Goal: Information Seeking & Learning: Check status

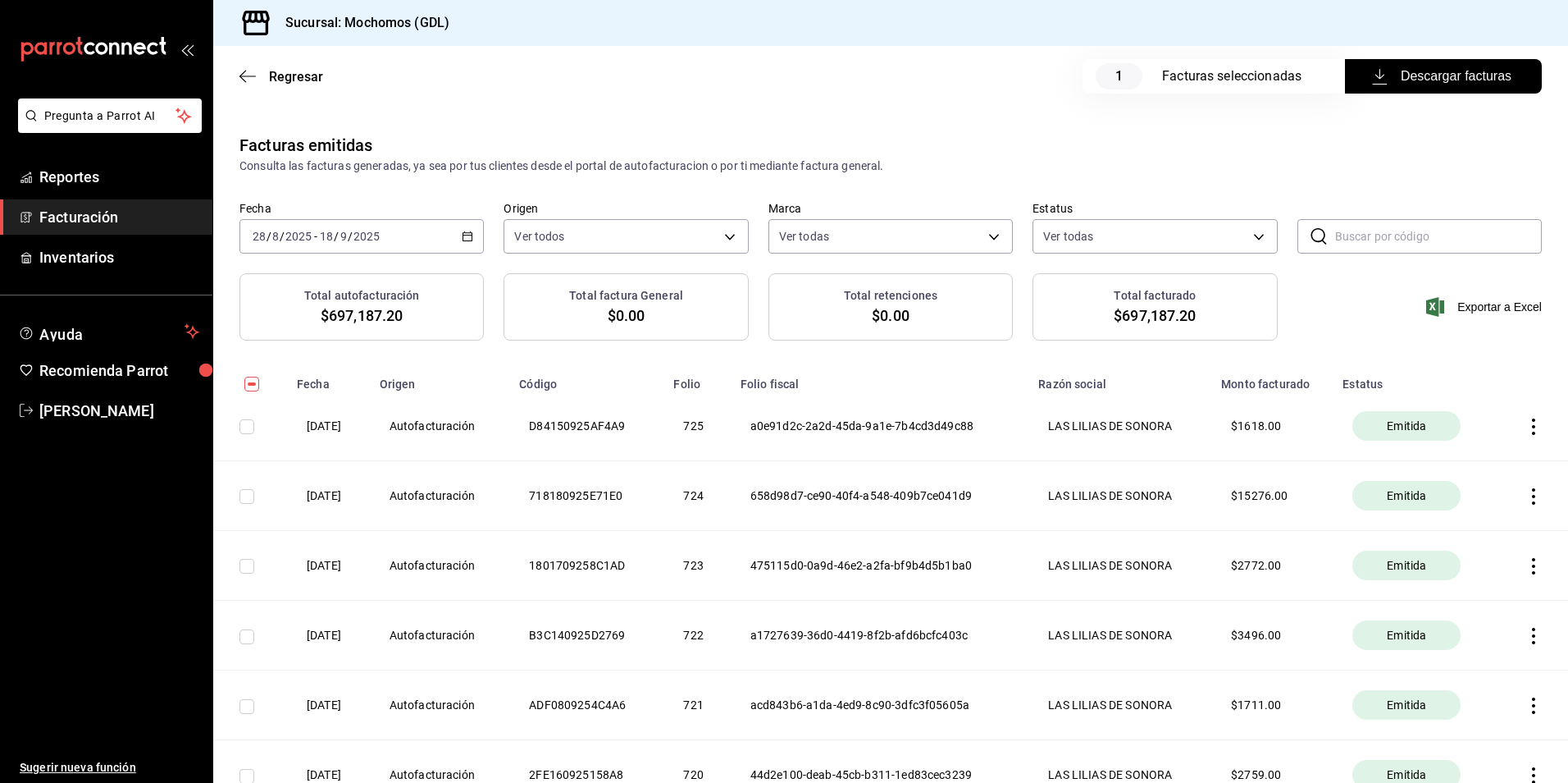
scroll to position [8636, 0]
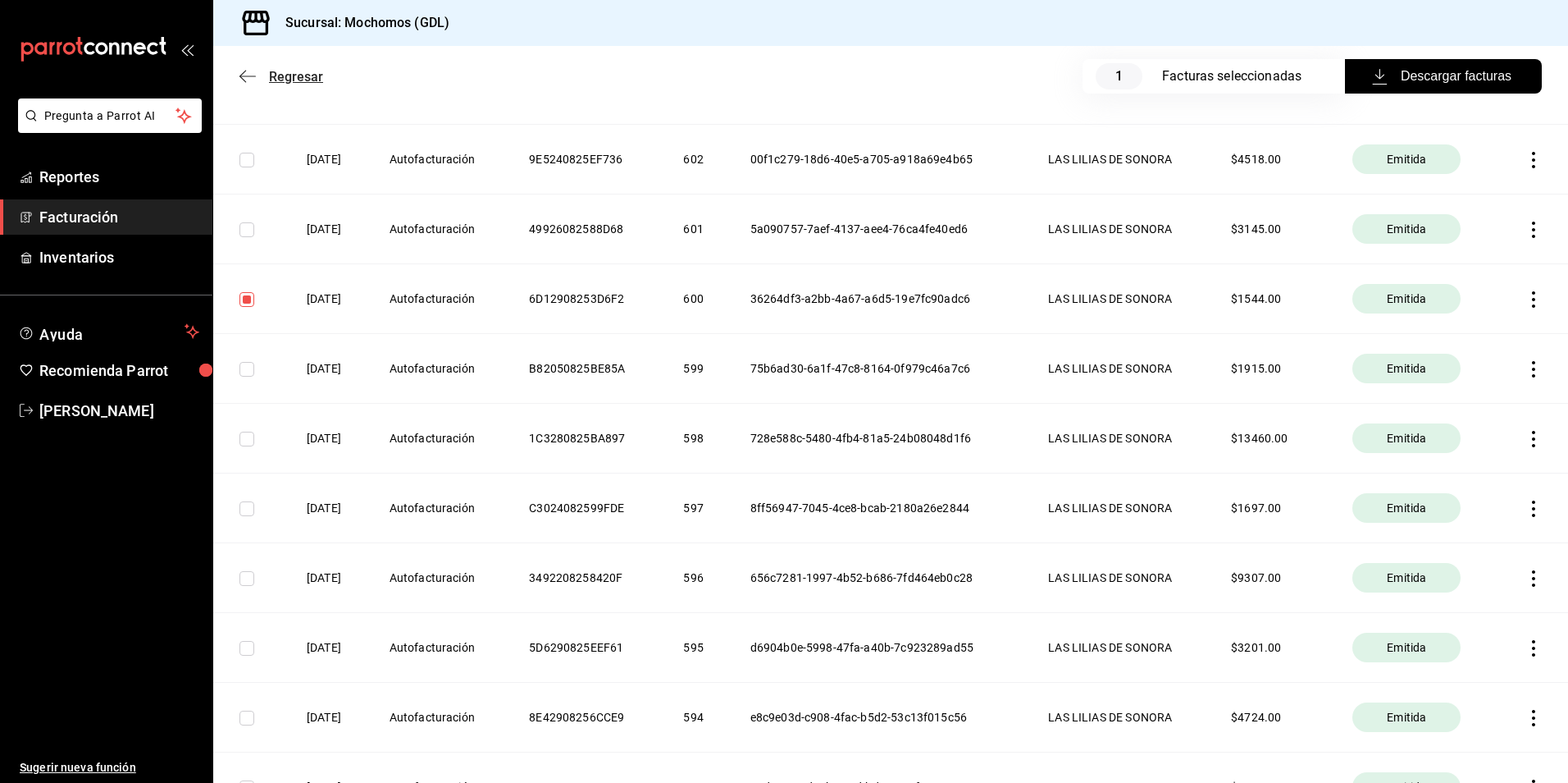
click at [249, 83] on span "Regresar" at bounding box center [281, 77] width 83 height 16
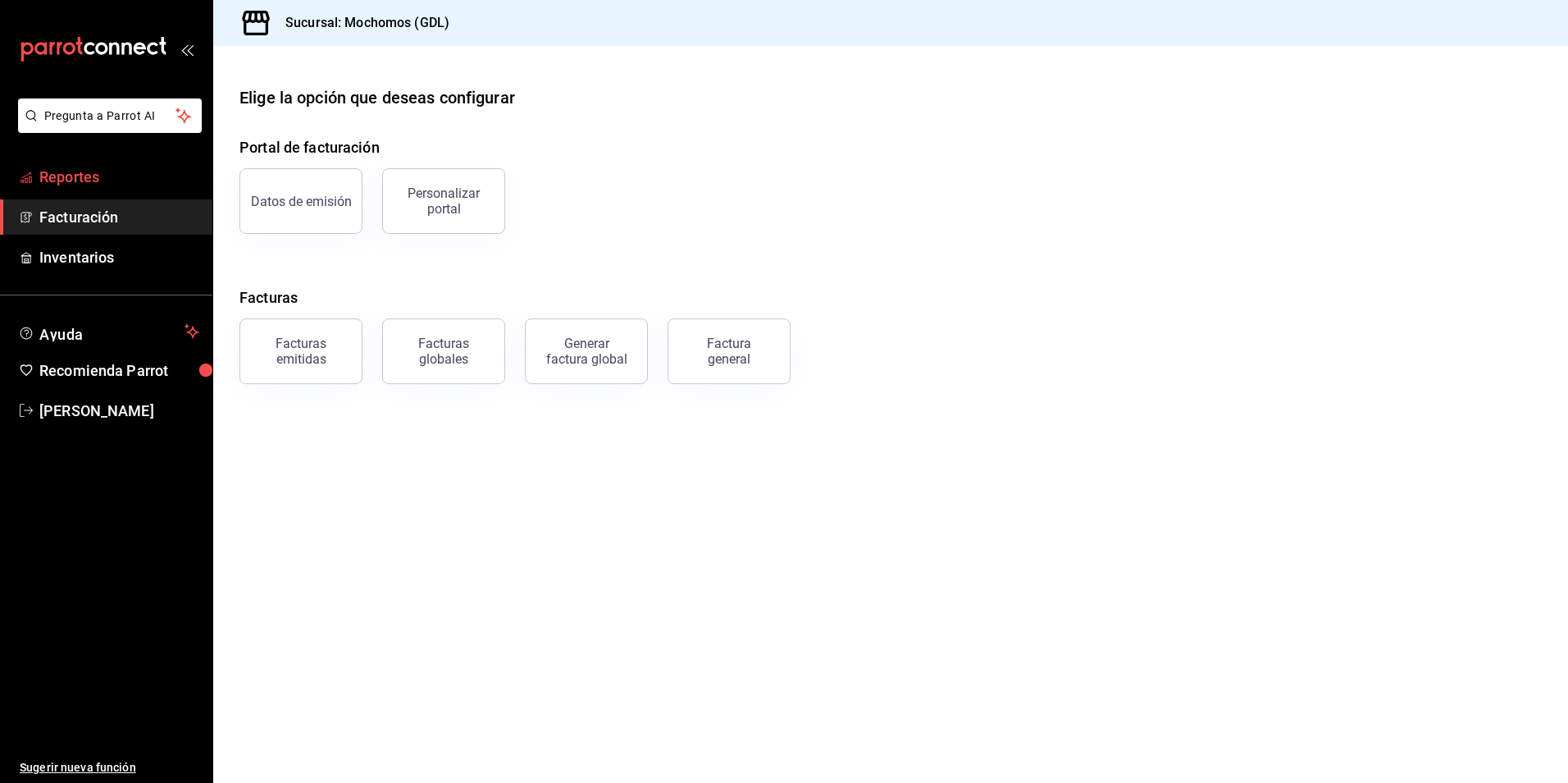
click at [131, 172] on span "Reportes" at bounding box center [119, 176] width 160 height 22
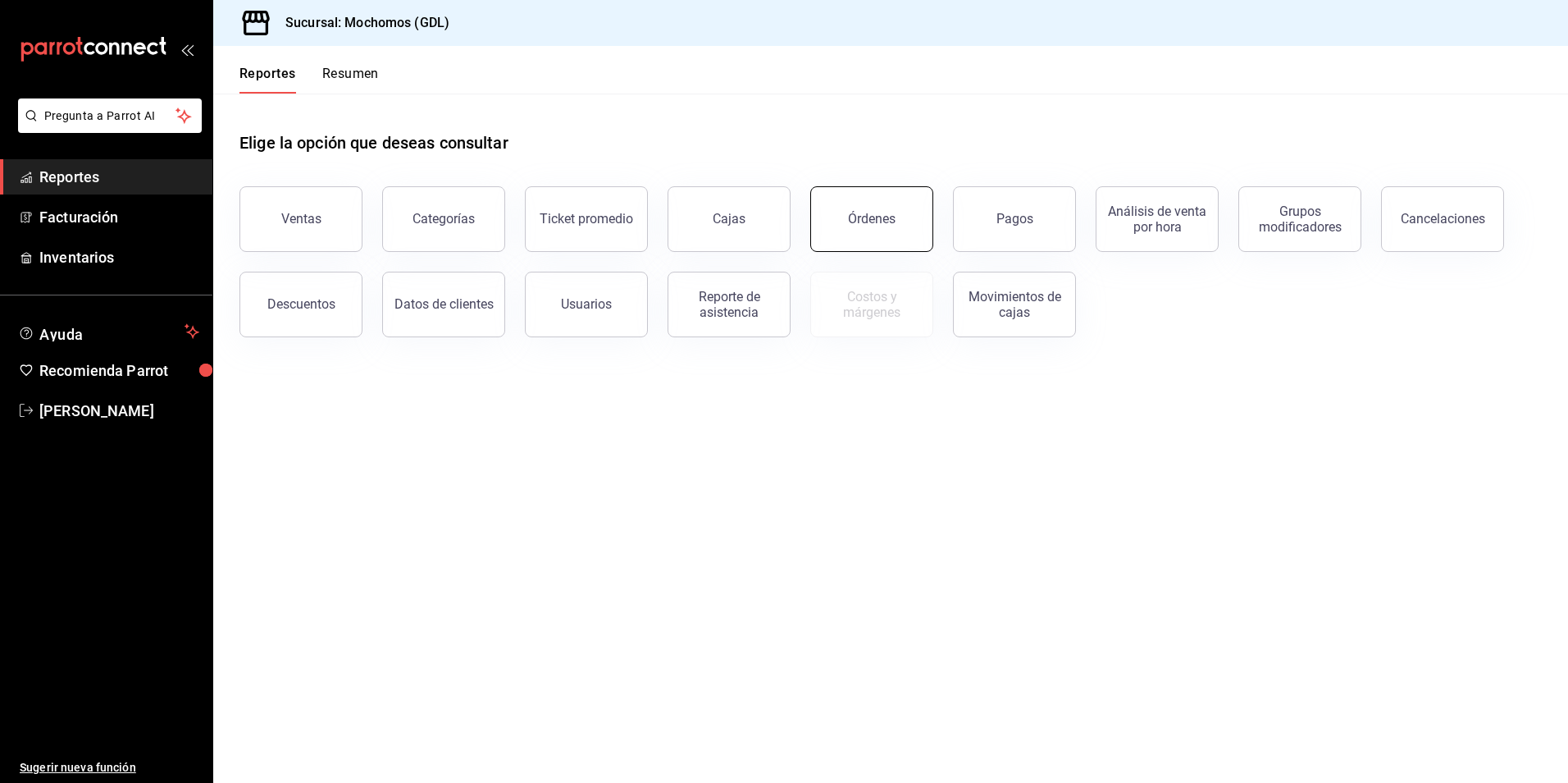
click at [846, 220] on button "Órdenes" at bounding box center [871, 219] width 123 height 66
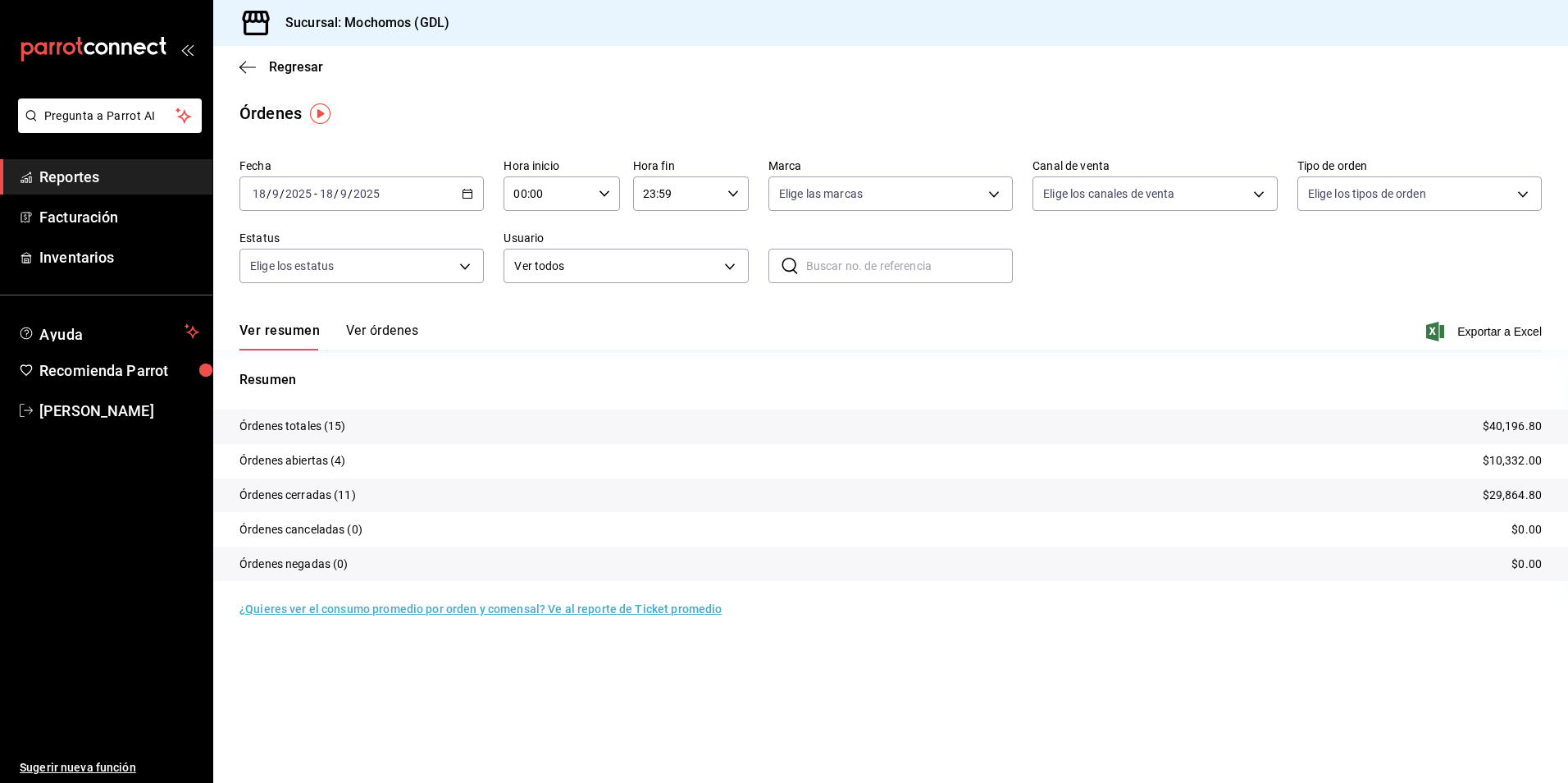
click at [407, 194] on div "2025-09-18 18 / 9 / 2025 - 2025-09-18 18 / 9 / 2025" at bounding box center [361, 194] width 244 height 35
click at [542, 191] on input "00:00" at bounding box center [547, 194] width 88 height 33
click at [537, 278] on button "05" at bounding box center [532, 268] width 51 height 33
type input "05:00"
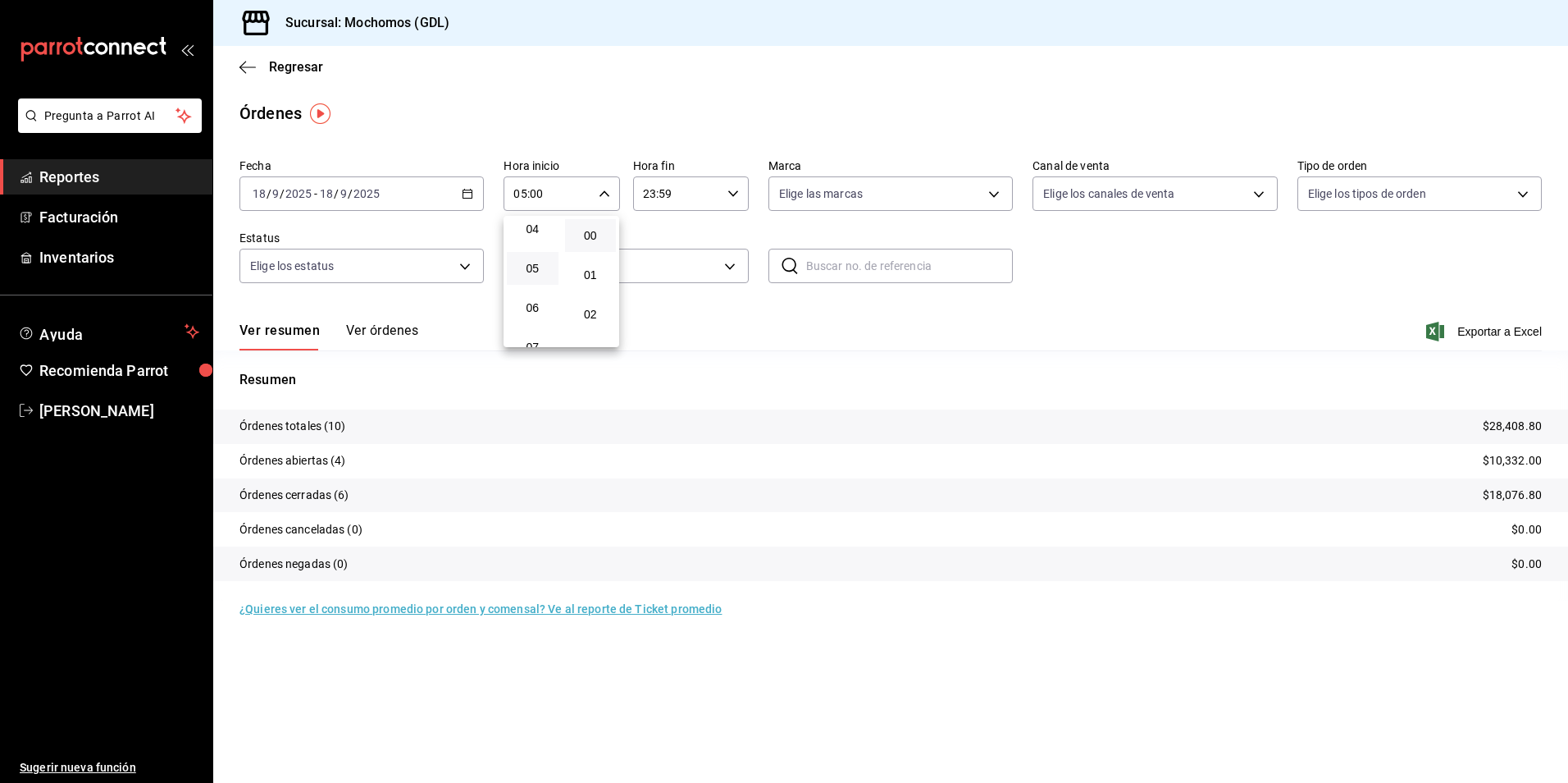
click at [678, 230] on div at bounding box center [784, 392] width 1568 height 783
click at [824, 192] on body "Pregunta a Parrot AI Reportes Facturación Inventarios Ayuda Recomienda Parrot A…" at bounding box center [784, 392] width 1568 height 783
click at [791, 312] on input "checkbox" at bounding box center [785, 312] width 15 height 15
checkbox input "true"
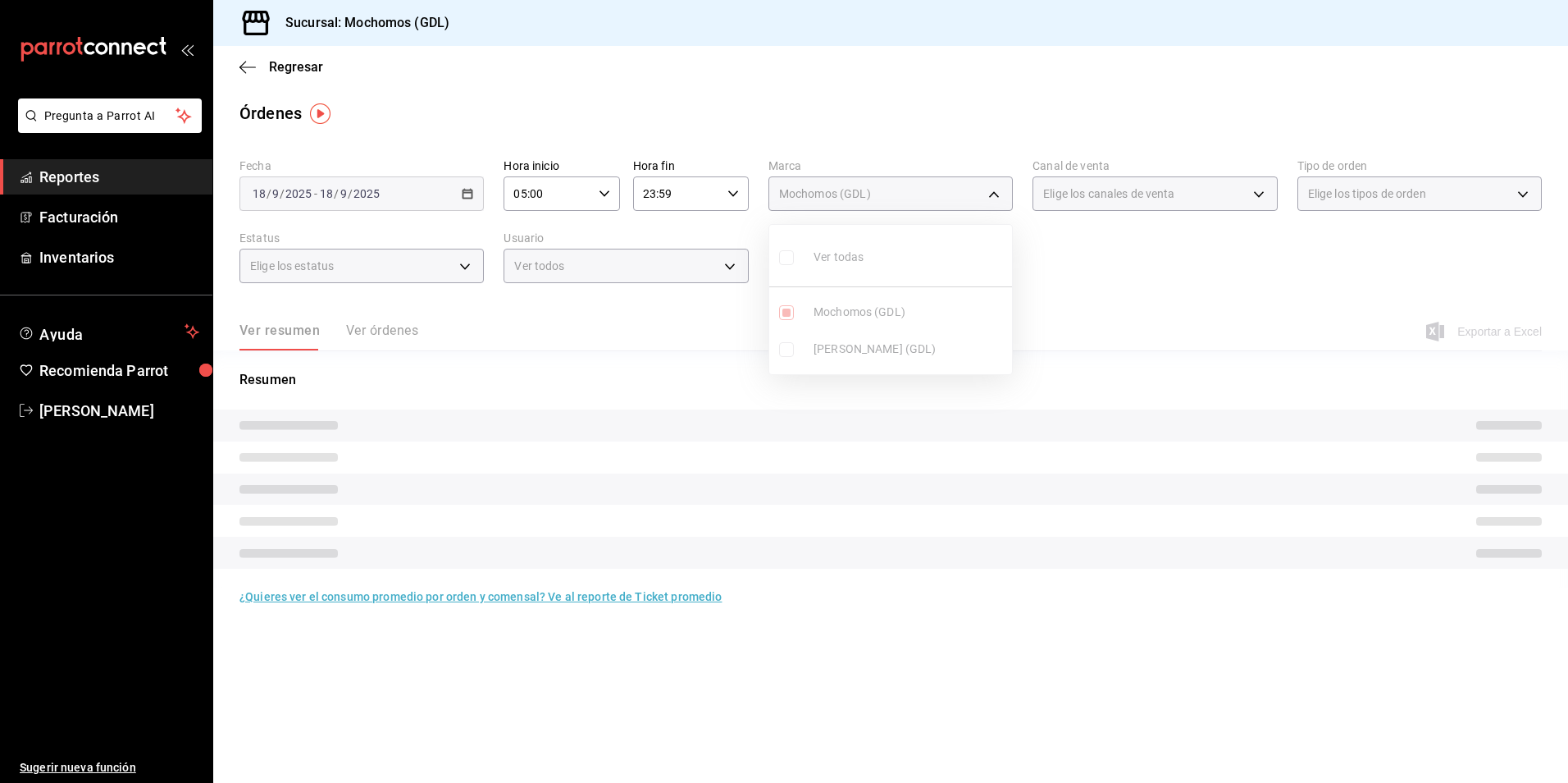
type input "36c25d4a-7cb0-456c-a434-e981d54830bc"
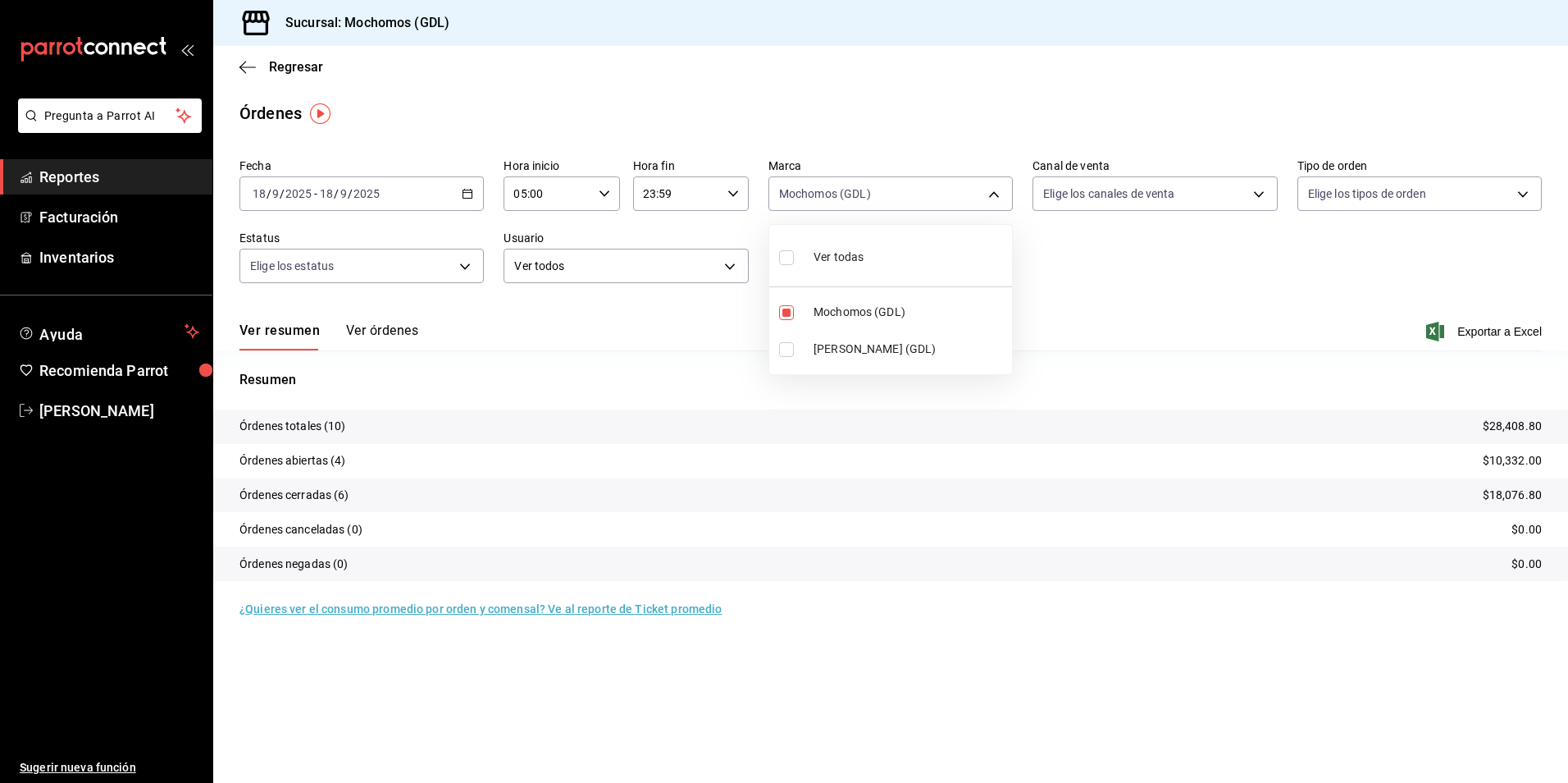
click at [1054, 281] on div at bounding box center [784, 392] width 1568 height 783
click at [1139, 204] on body "Pregunta a Parrot AI Reportes Facturación Inventarios Ayuda Recomienda Parrot A…" at bounding box center [784, 392] width 1568 height 783
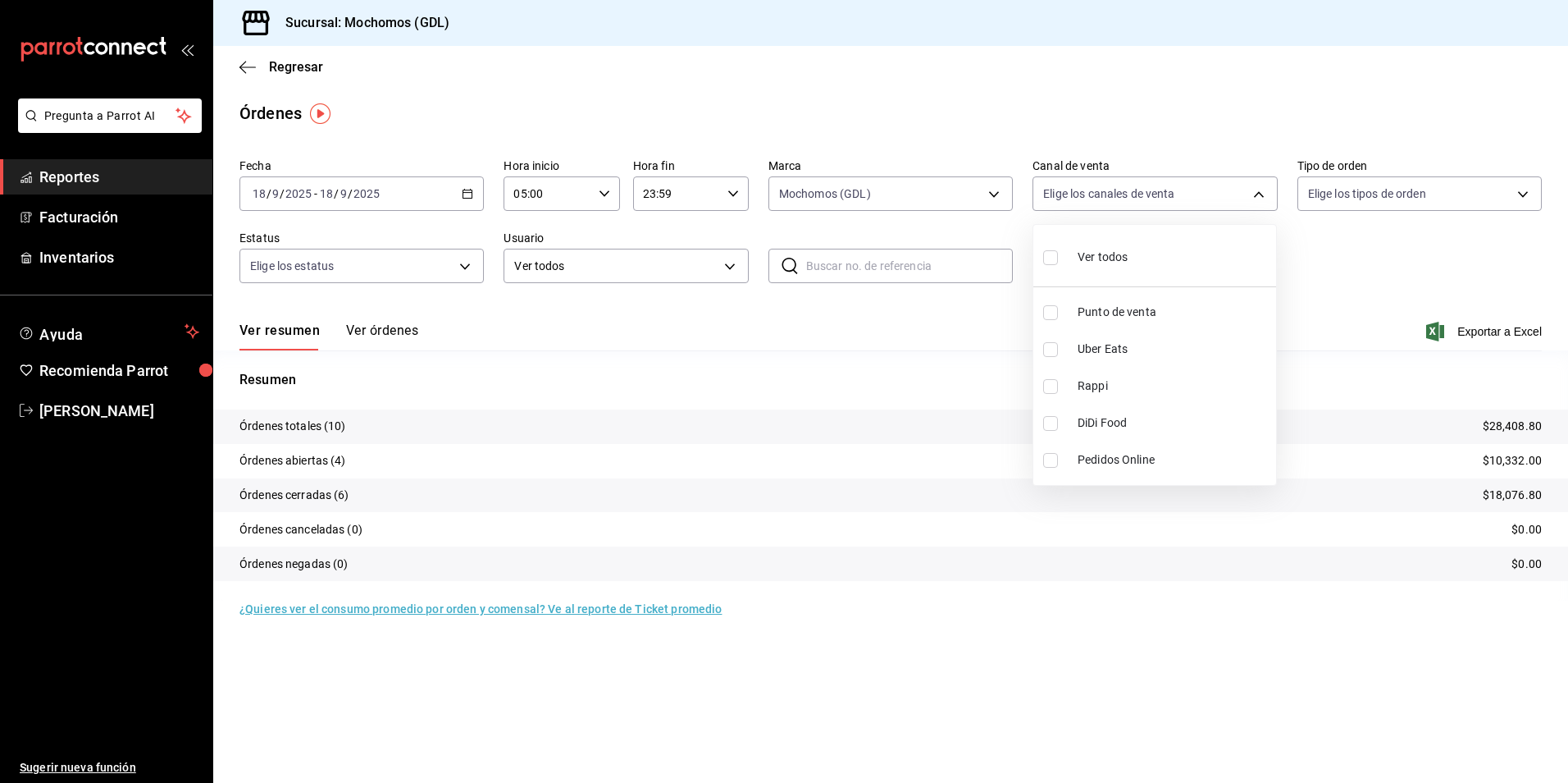
click at [1048, 246] on label at bounding box center [1054, 257] width 21 height 24
click at [1048, 250] on input "checkbox" at bounding box center [1050, 257] width 15 height 15
checkbox input "false"
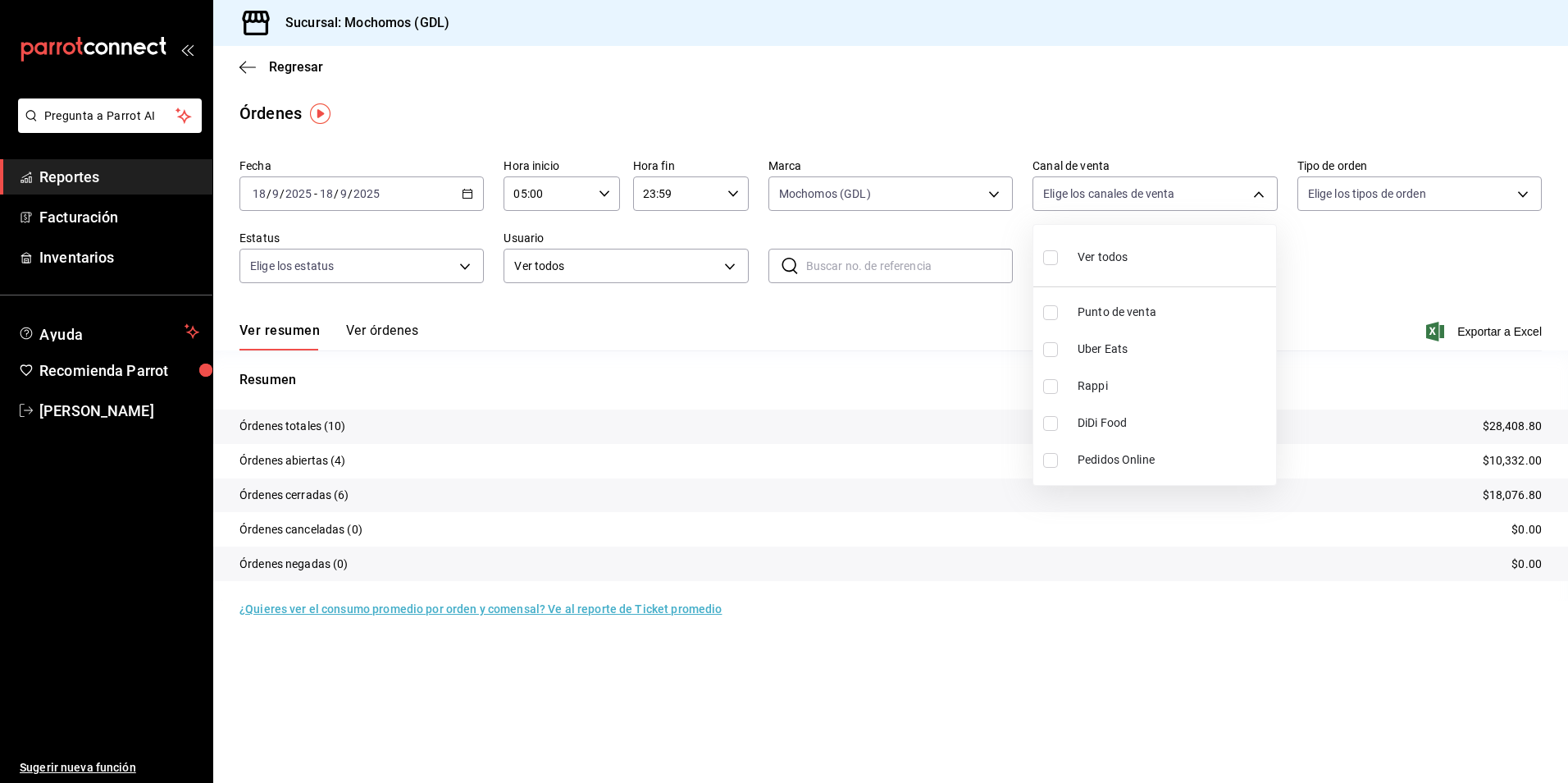
checkbox input "false"
click at [1046, 252] on input "checkbox" at bounding box center [1050, 257] width 15 height 15
checkbox input "true"
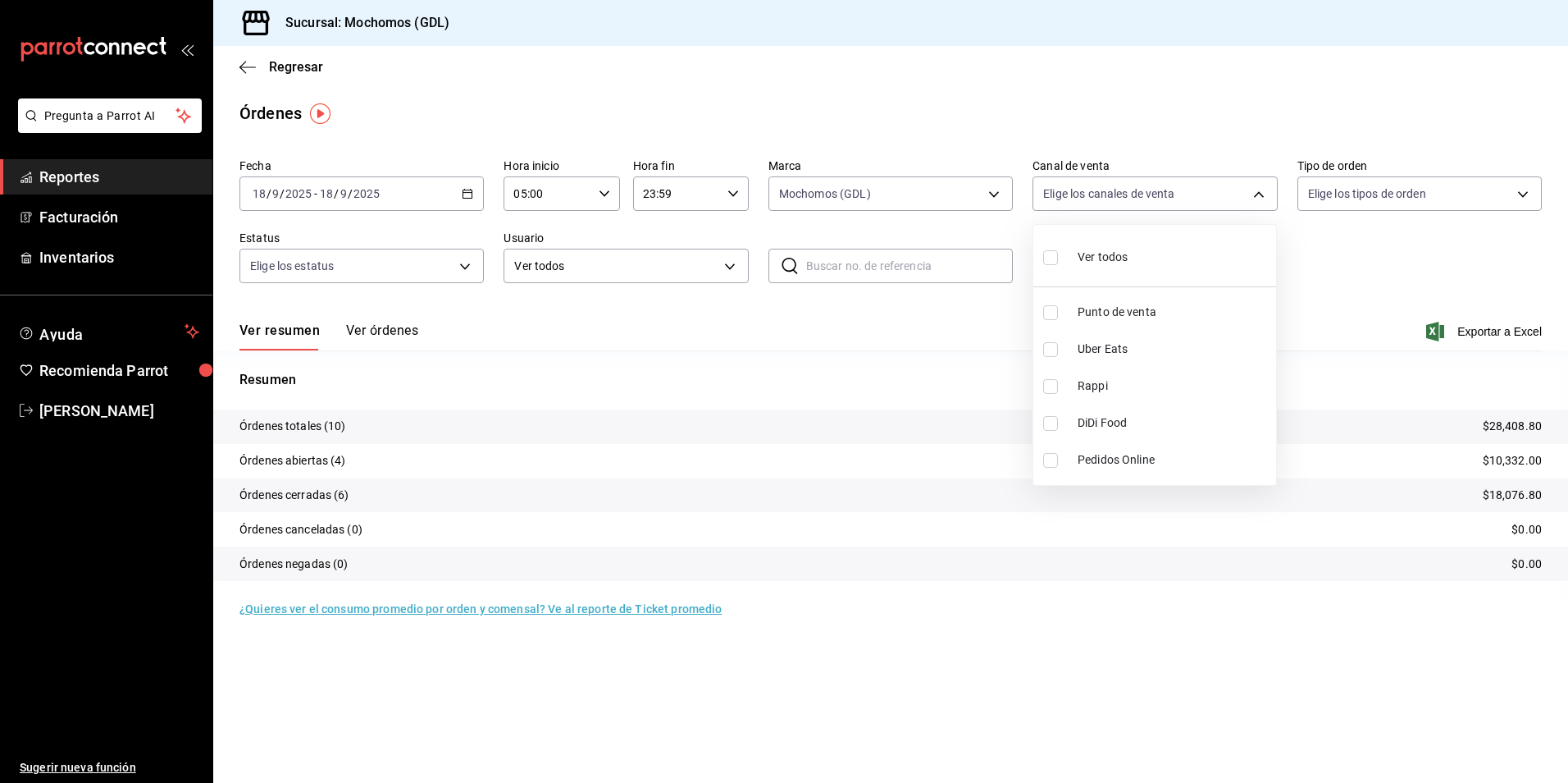
type input "PARROT,UBER_EATS,RAPPI,DIDI_FOOD,ONLINE"
checkbox input "true"
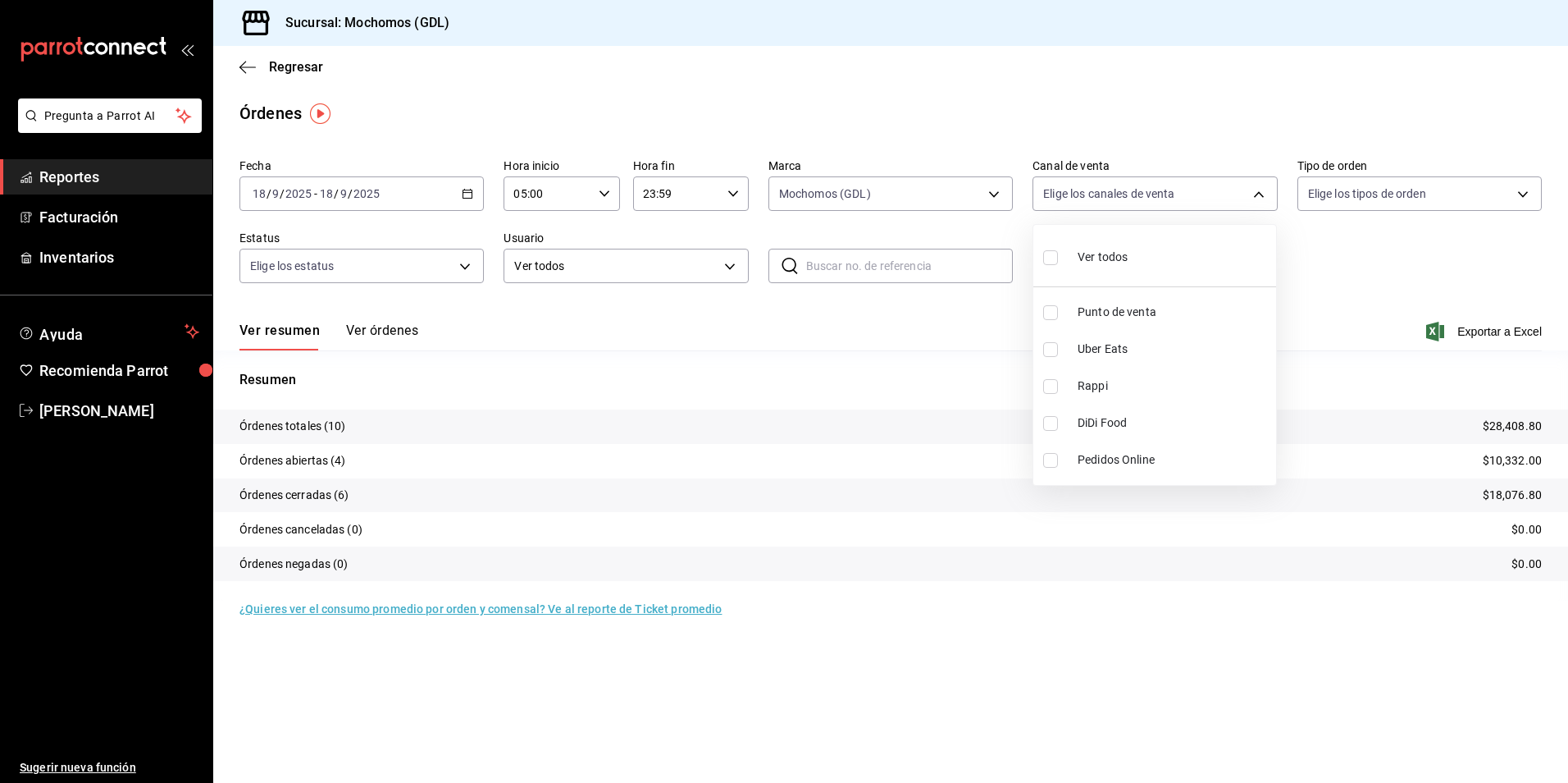
checkbox input "true"
click at [1343, 247] on div at bounding box center [784, 392] width 1568 height 783
click at [1350, 198] on body "Pregunta a Parrot AI Reportes Facturación Inventarios Ayuda Recomienda Parrot A…" at bounding box center [784, 392] width 1568 height 783
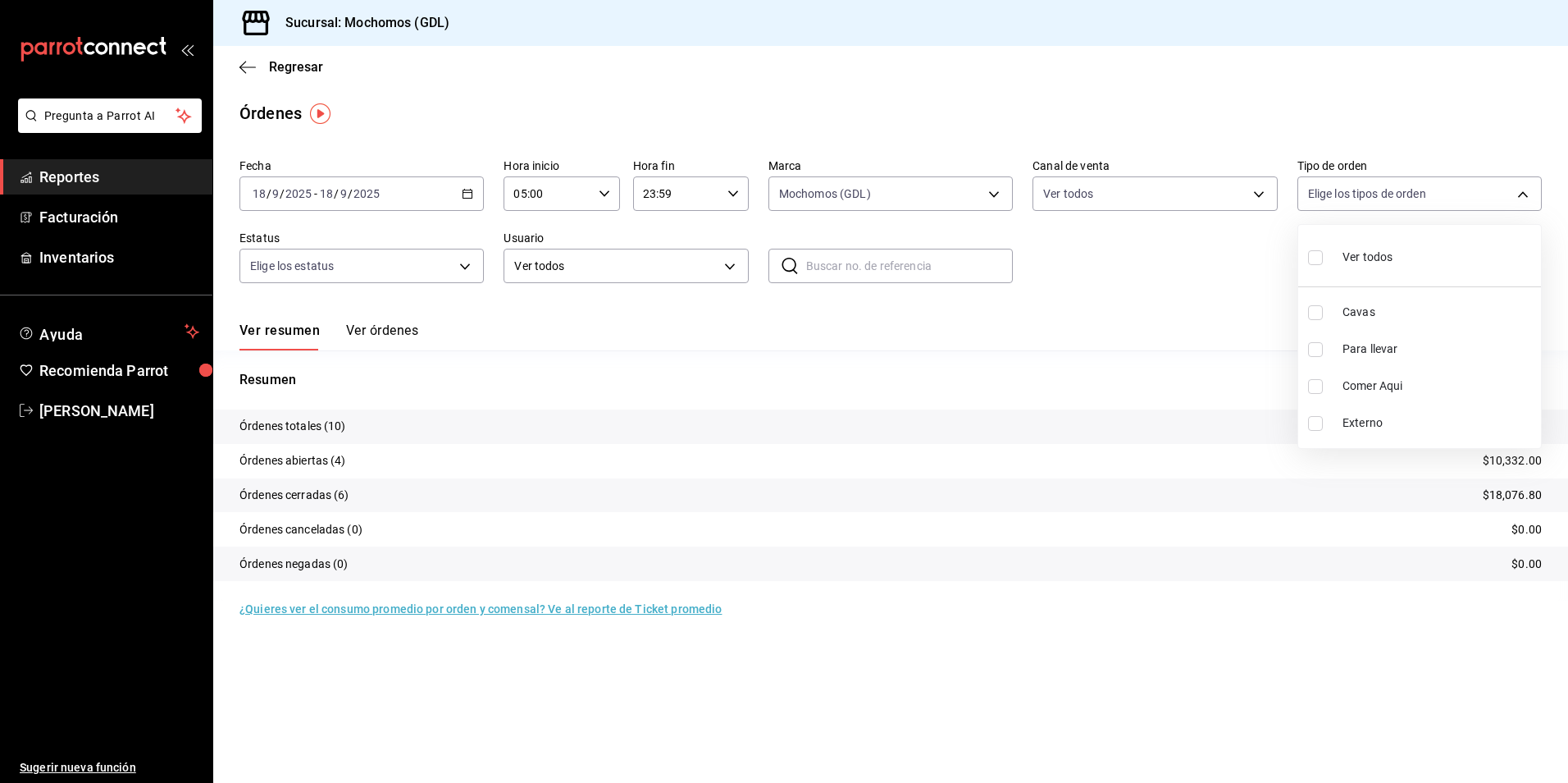
click at [1311, 265] on label at bounding box center [1318, 257] width 21 height 24
click at [1311, 265] on input "checkbox" at bounding box center [1314, 257] width 15 height 15
checkbox input "false"
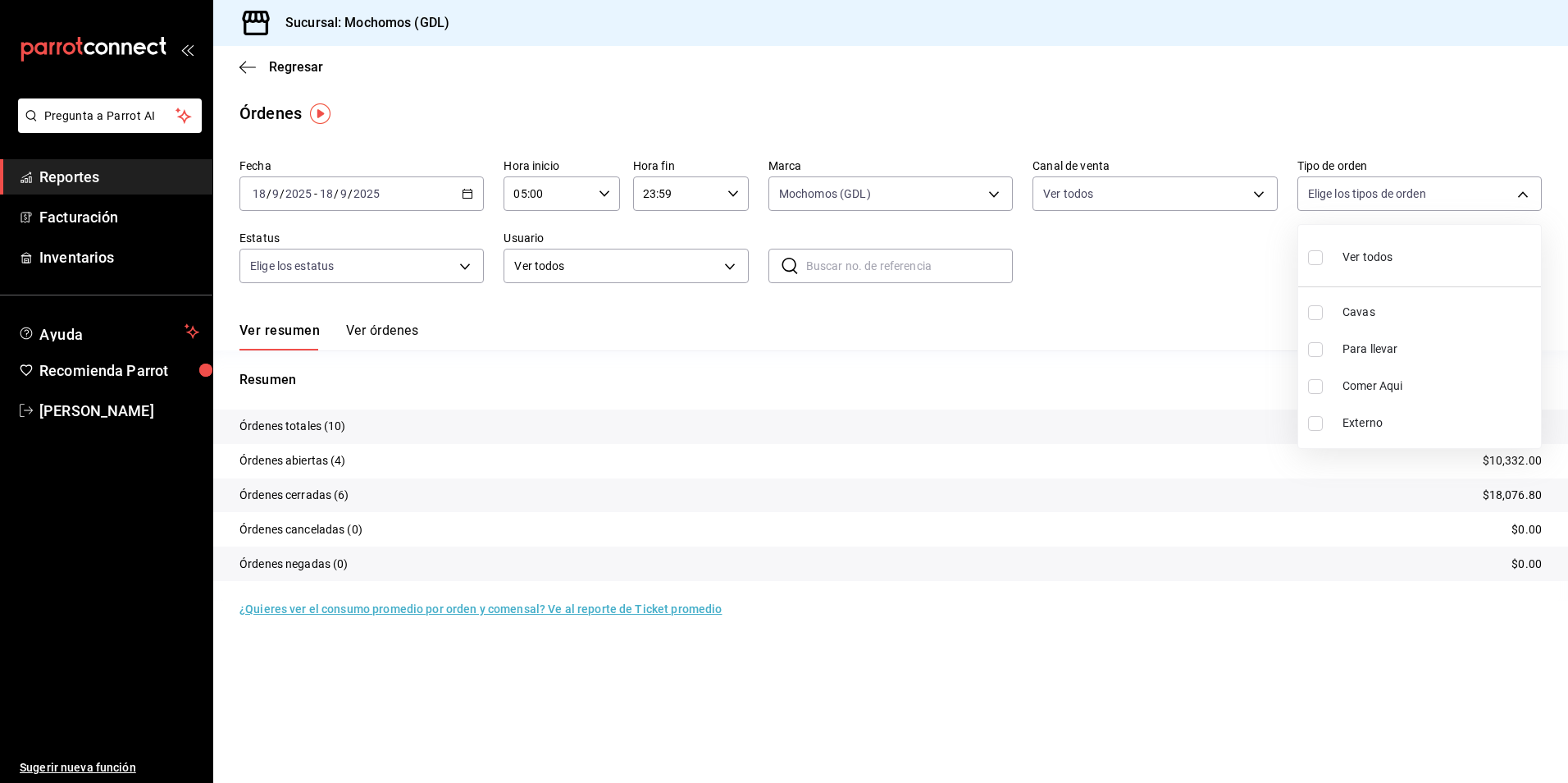
checkbox input "false"
click at [1323, 262] on label at bounding box center [1318, 257] width 21 height 24
click at [1322, 262] on input "checkbox" at bounding box center [1314, 257] width 15 height 15
checkbox input "false"
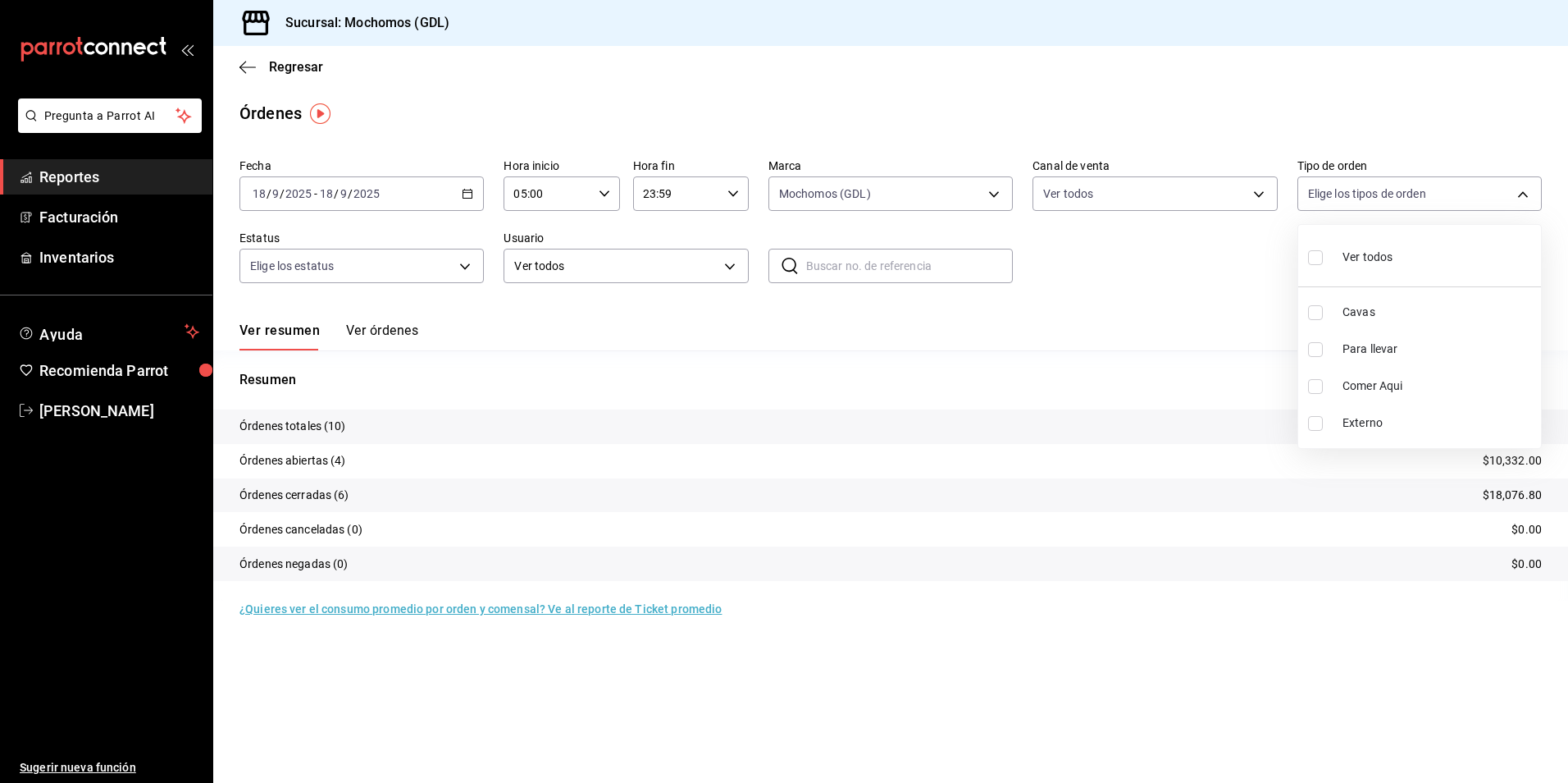
checkbox input "false"
click at [1309, 260] on input "checkbox" at bounding box center [1314, 257] width 15 height 15
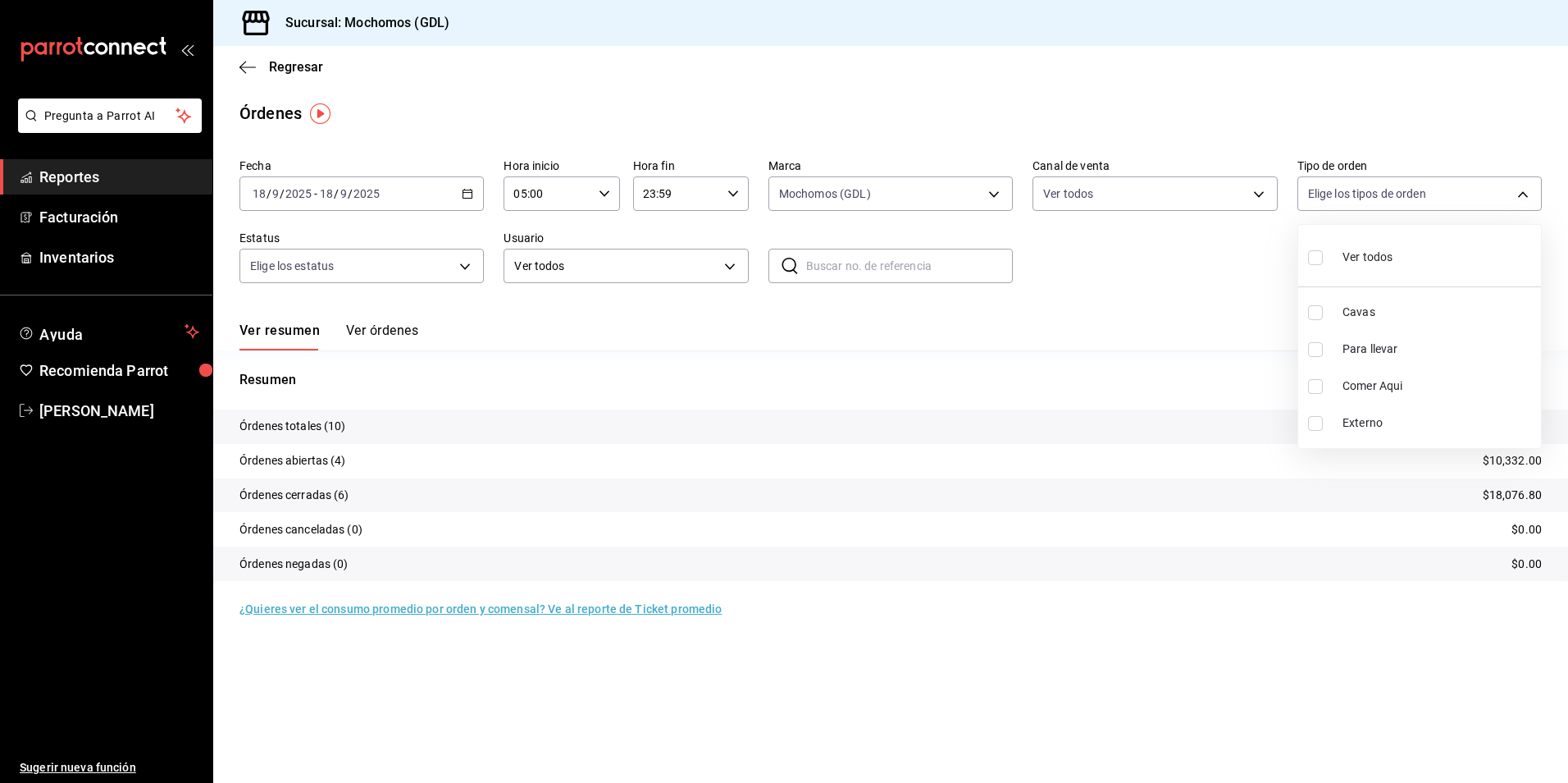
checkbox input "true"
type input "c3d0baef-30c0-4718-9d76-caab43e27316,13c4cc4a-99d2-42c0-ba96-c3de8c08c13d,7b791…"
checkbox input "true"
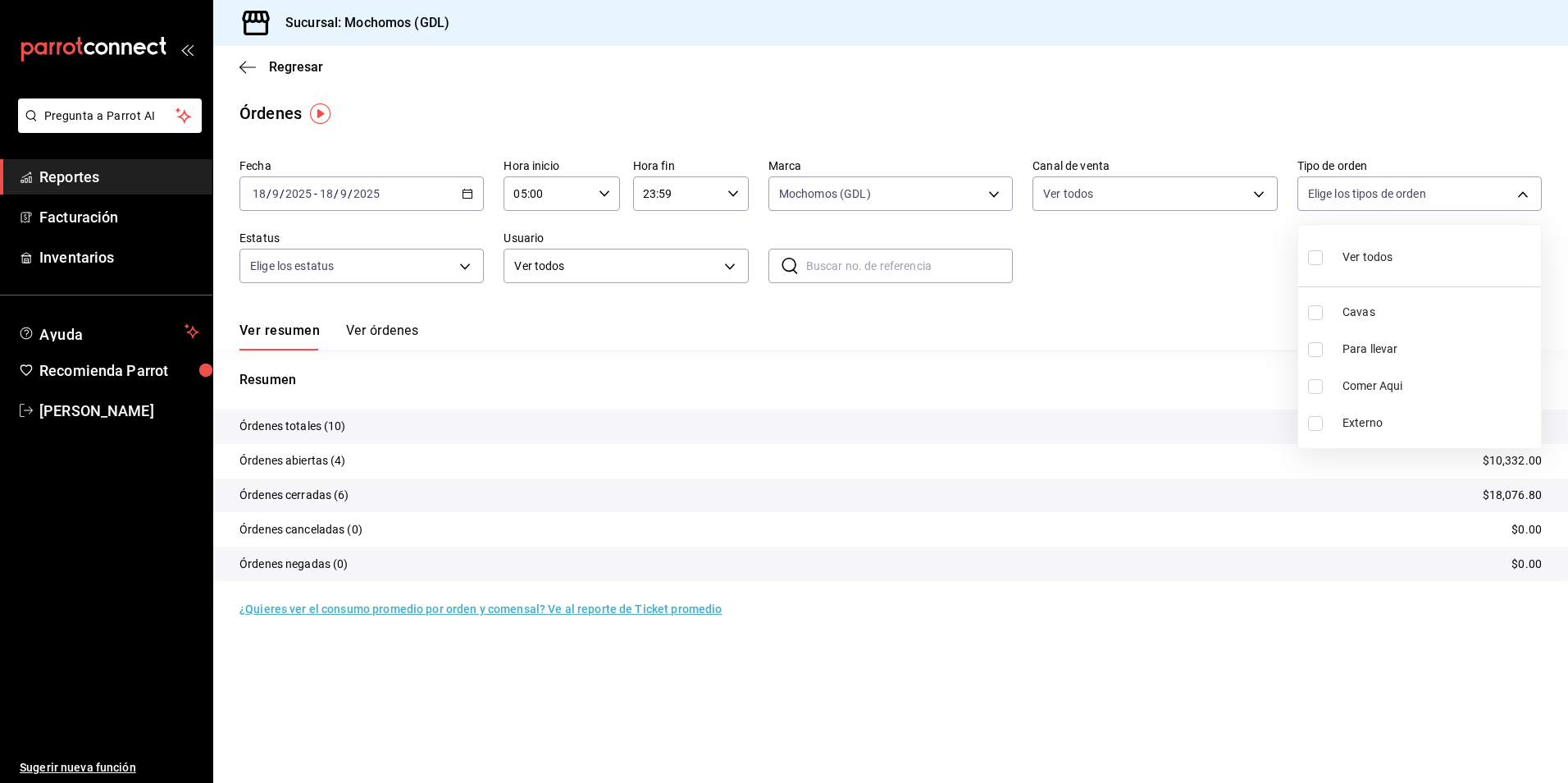
checkbox input "true"
click at [1168, 270] on div at bounding box center [784, 392] width 1568 height 783
click at [440, 257] on body "Pregunta a Parrot AI Reportes Facturación Inventarios Ayuda Recomienda Parrot A…" at bounding box center [784, 392] width 1568 height 783
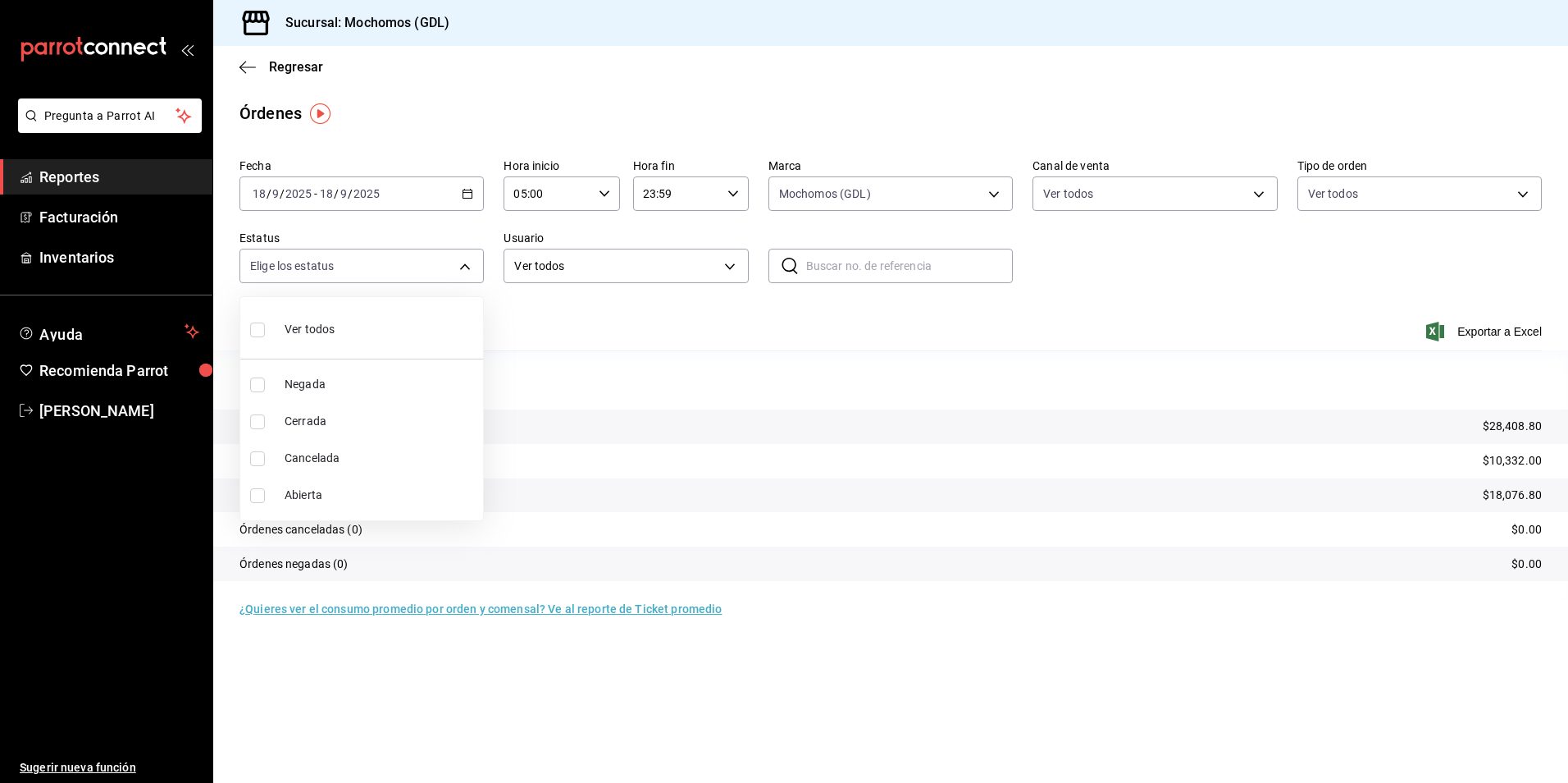
click at [258, 335] on input "checkbox" at bounding box center [257, 329] width 15 height 15
checkbox input "true"
type input "DENIED,FINISHED,CANCELED,OPEN"
checkbox input "true"
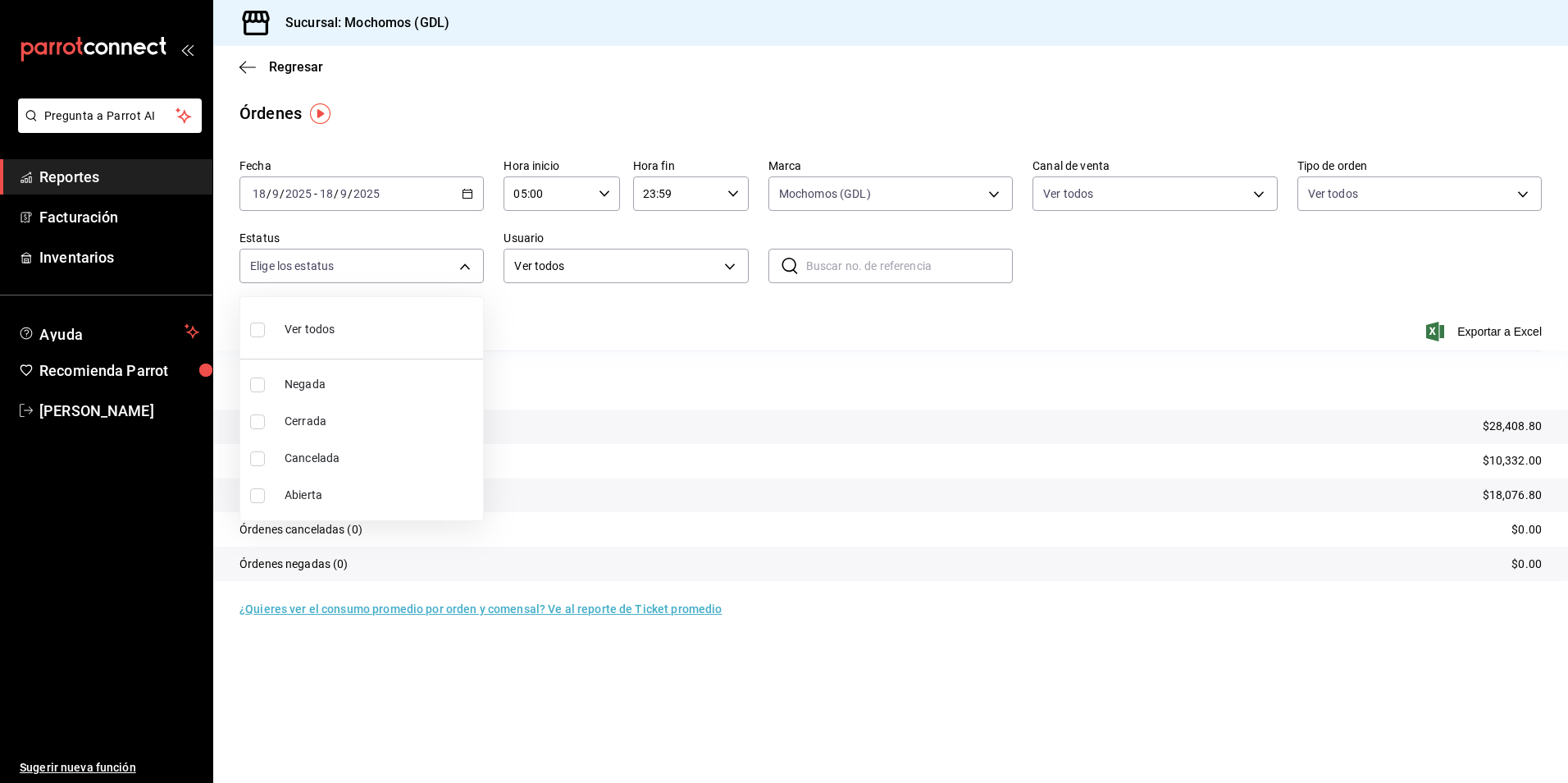
checkbox input "true"
click at [557, 341] on div at bounding box center [784, 392] width 1568 height 783
